Goal: Information Seeking & Learning: Learn about a topic

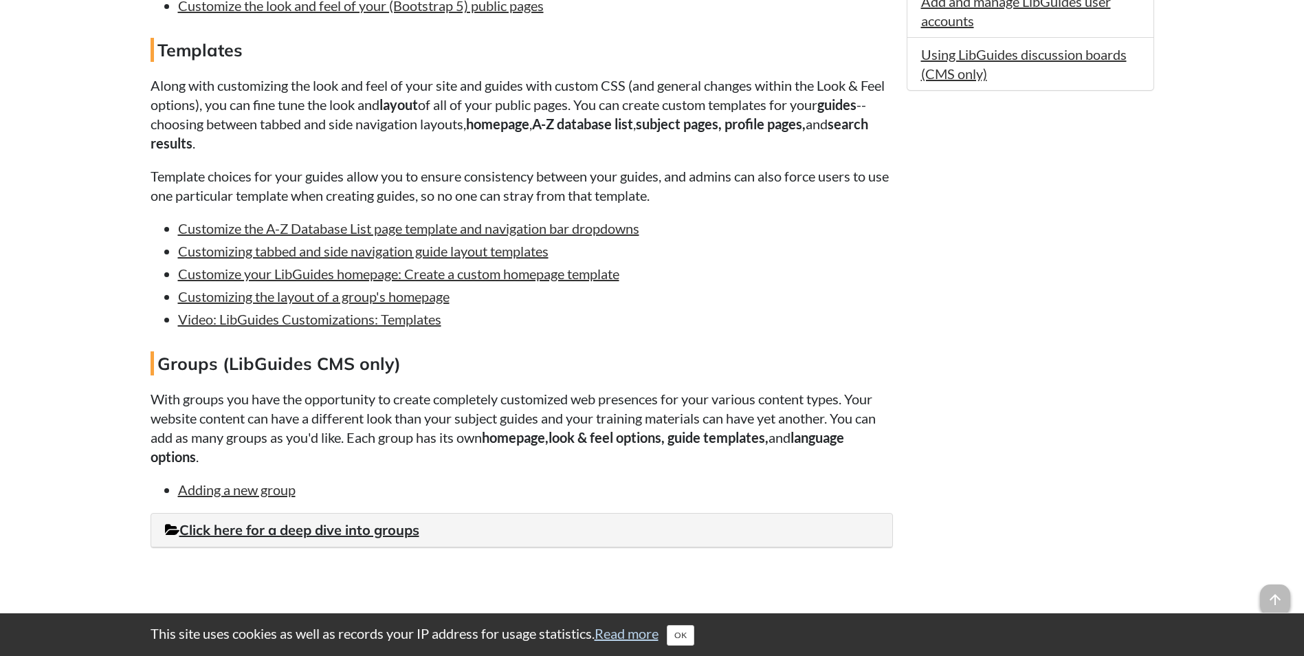
scroll to position [1168, 0]
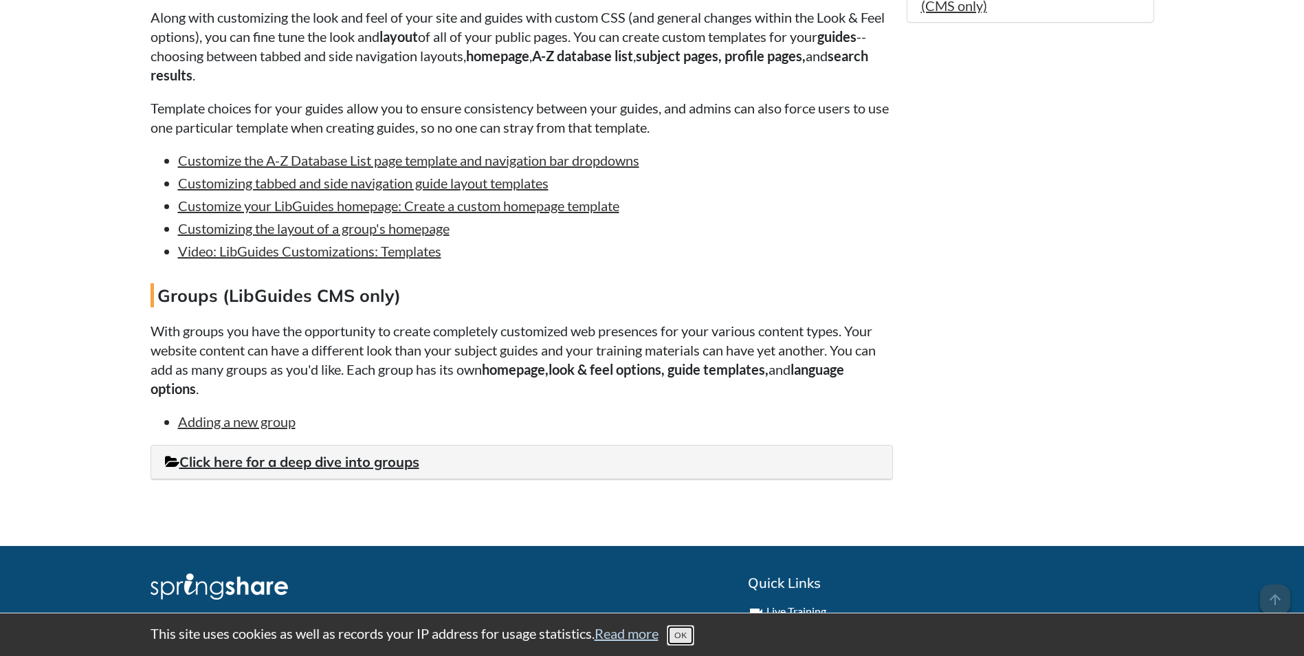
click at [694, 628] on button "OK" at bounding box center [680, 635] width 27 height 21
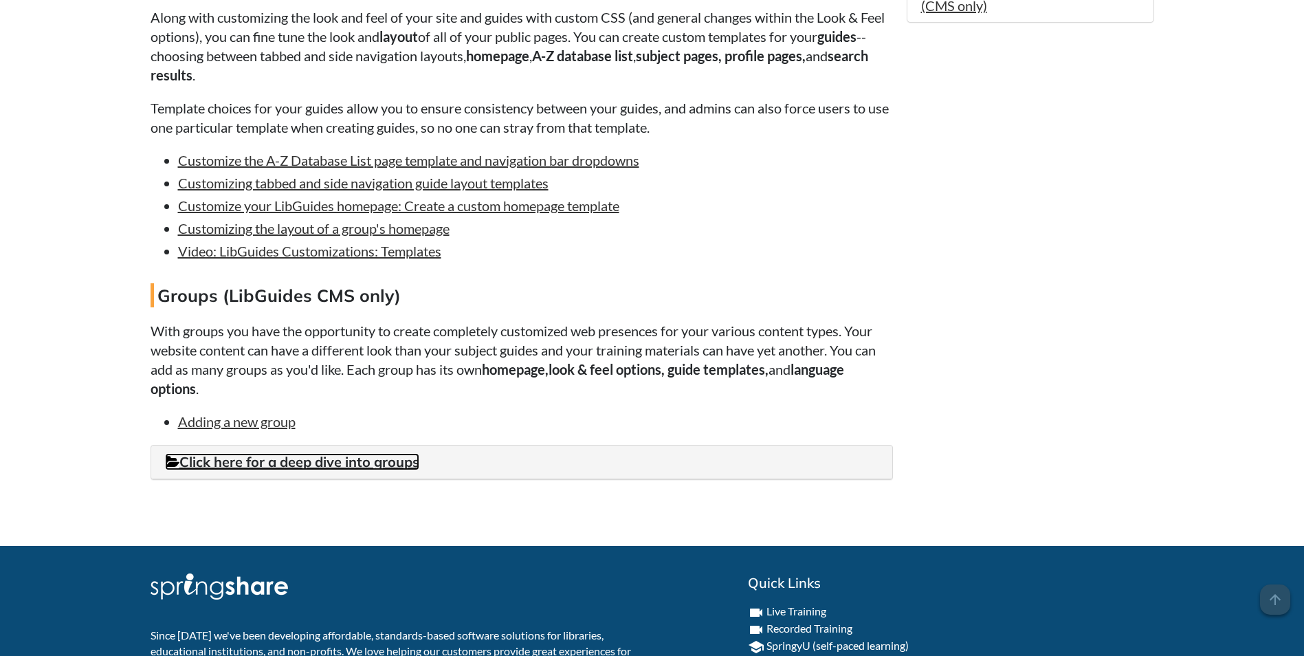
click at [282, 470] on link "Click here for a deep dive into groups" at bounding box center [292, 461] width 254 height 17
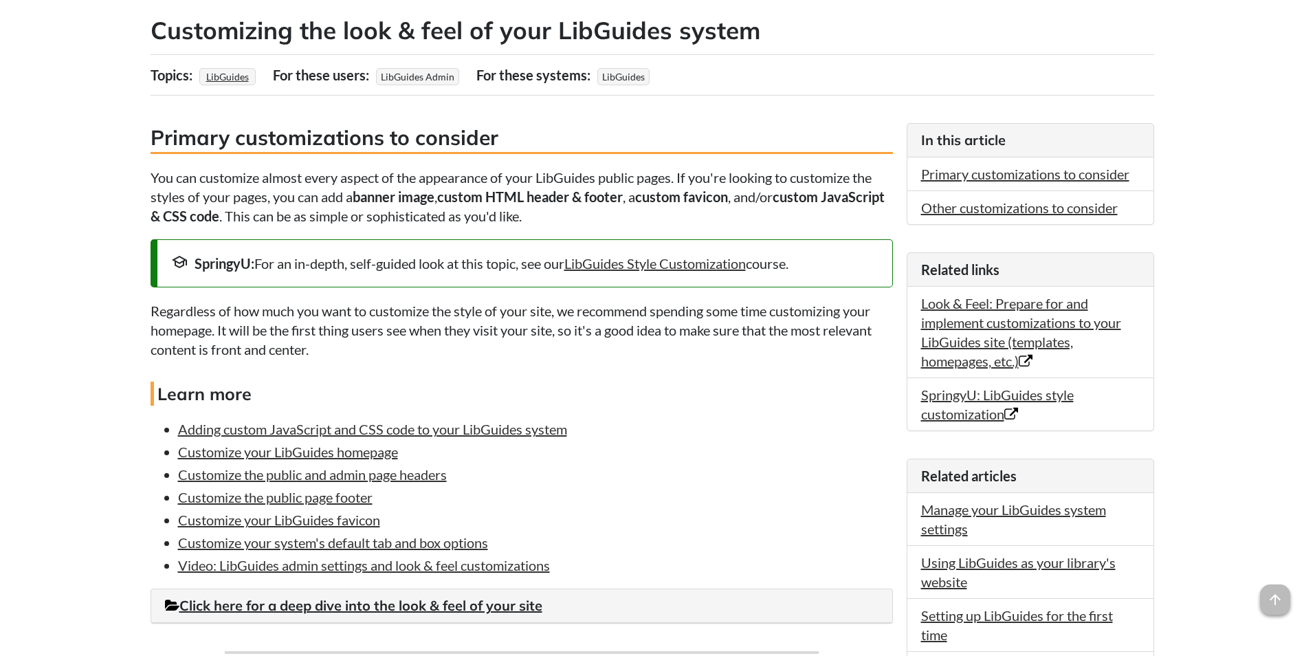
scroll to position [275, 0]
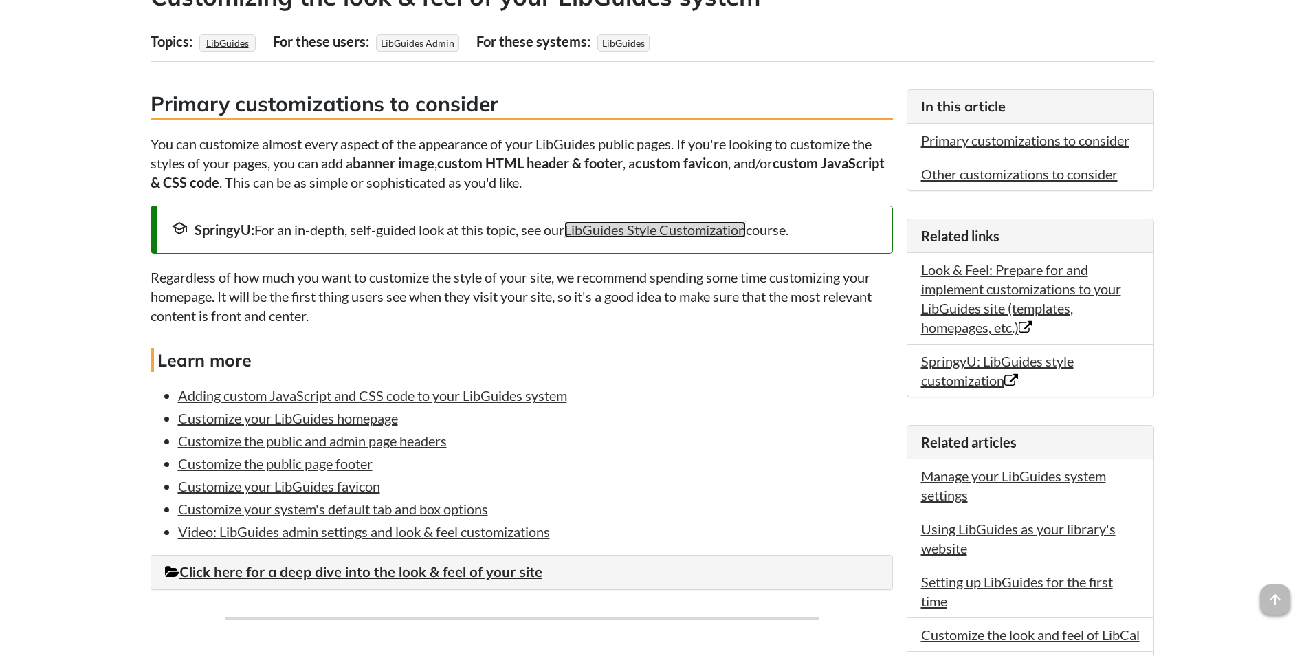
click at [693, 229] on link "LibGuides Style Customization" at bounding box center [654, 229] width 181 height 16
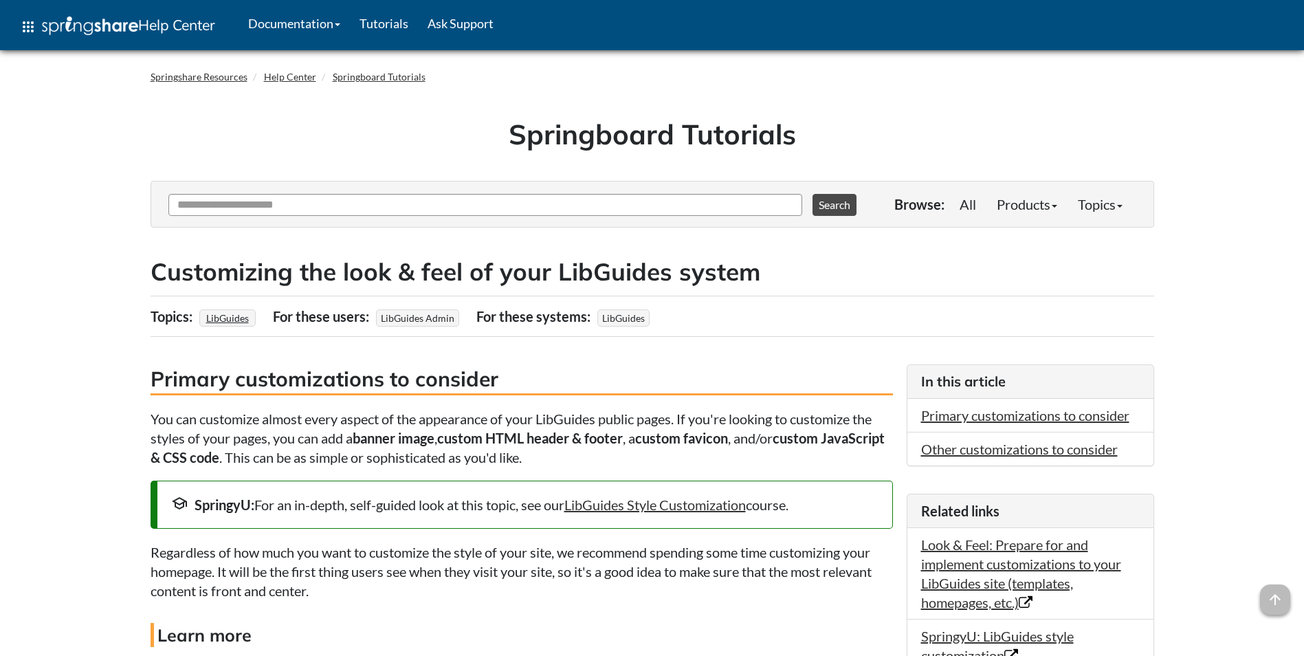
scroll to position [273, 0]
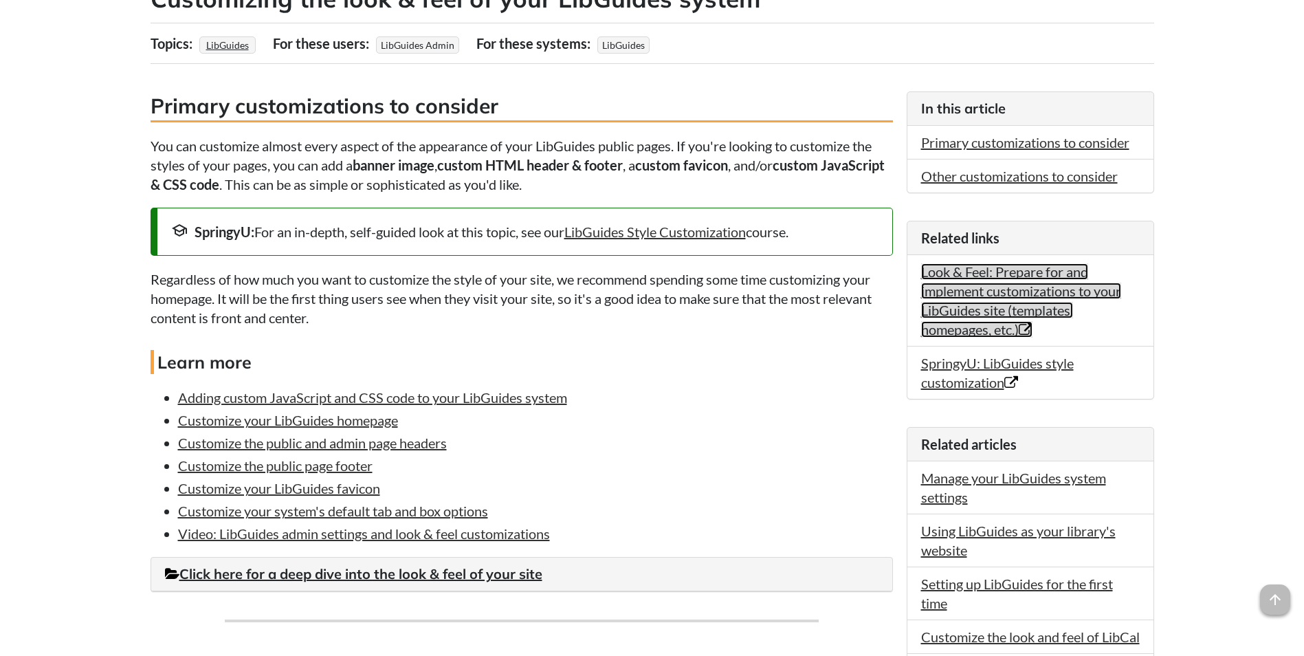
click at [970, 298] on link "Look & Feel: Prepare for and implement customizations to your LibGuides site (t…" at bounding box center [1021, 300] width 200 height 74
